Goal: Use online tool/utility: Use online tool/utility

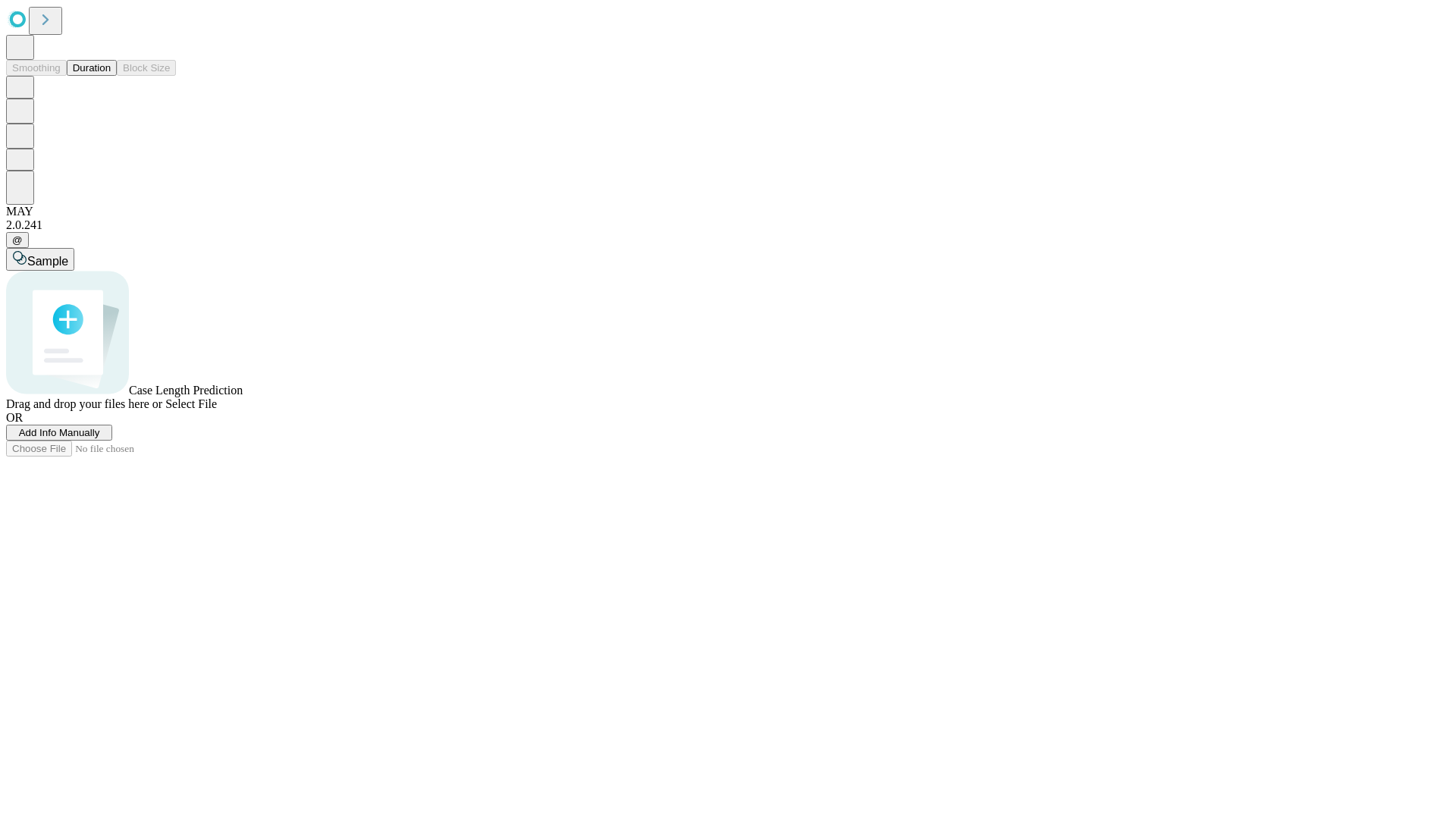
click at [217, 411] on span "Select File" at bounding box center [192, 404] width 52 height 13
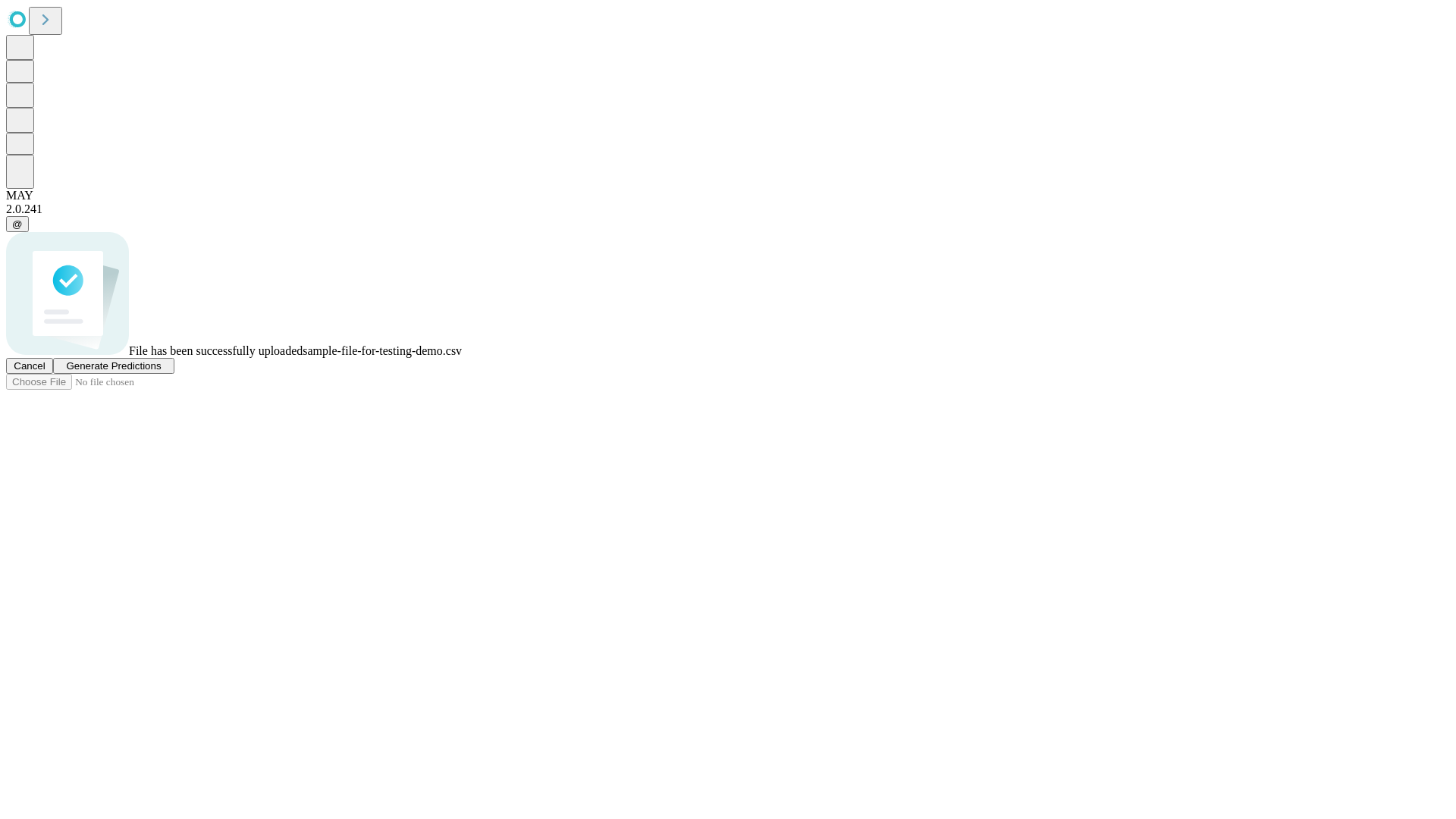
click at [161, 372] on span "Generate Predictions" at bounding box center [113, 366] width 95 height 11
